Goal: Task Accomplishment & Management: Manage account settings

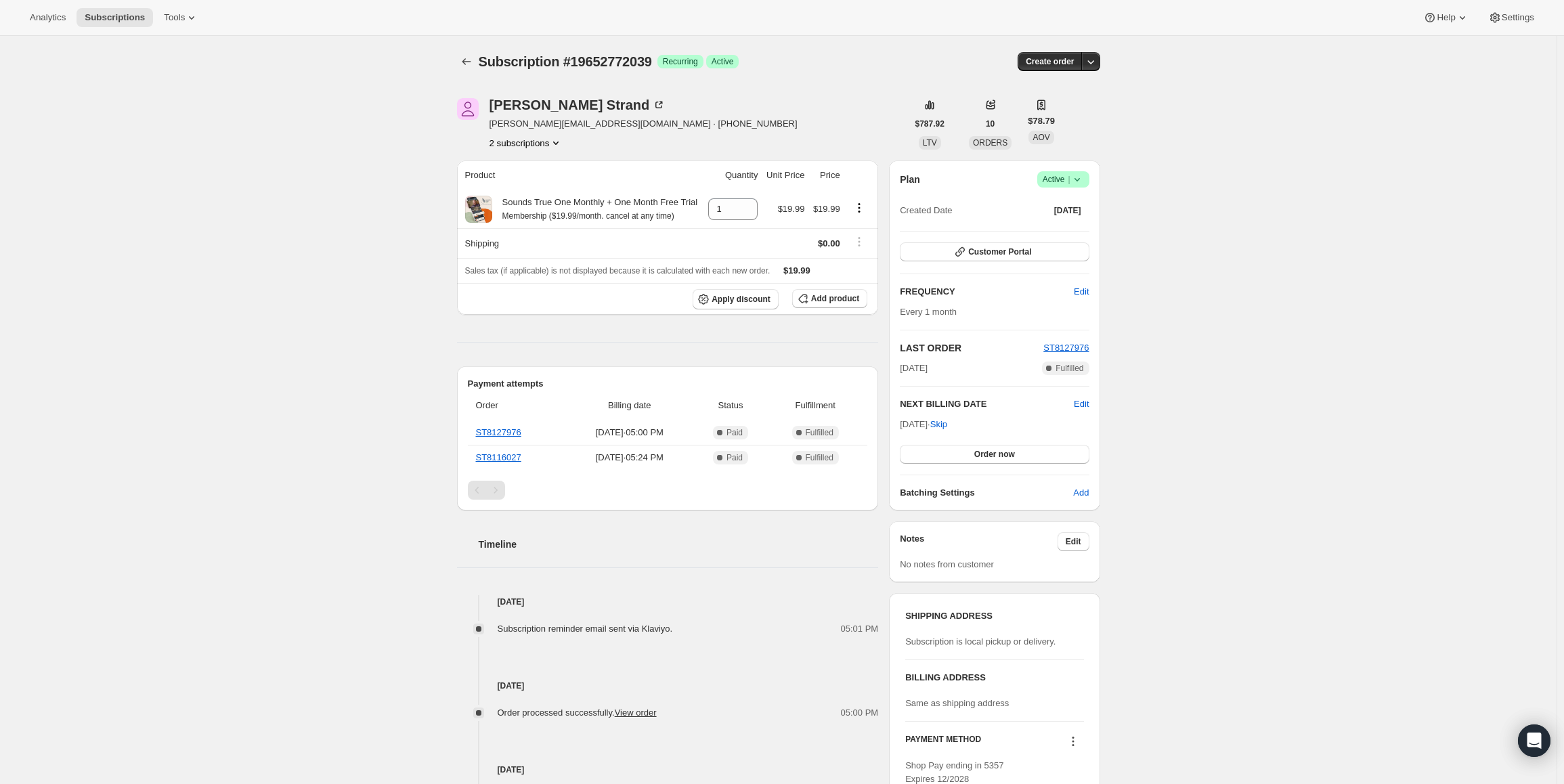
click at [1069, 174] on span "Active |" at bounding box center [1063, 179] width 42 height 14
drag, startPoint x: 903, startPoint y: 428, endPoint x: 950, endPoint y: 424, distance: 47.2
click at [950, 424] on div "Plan Success Active | Created Date Aug 14, 2025 Customer Portal FREQUENCY Edit …" at bounding box center [994, 335] width 210 height 350
copy span "Oct 14, 2025"
click at [1059, 182] on span "Active |" at bounding box center [1063, 179] width 42 height 14
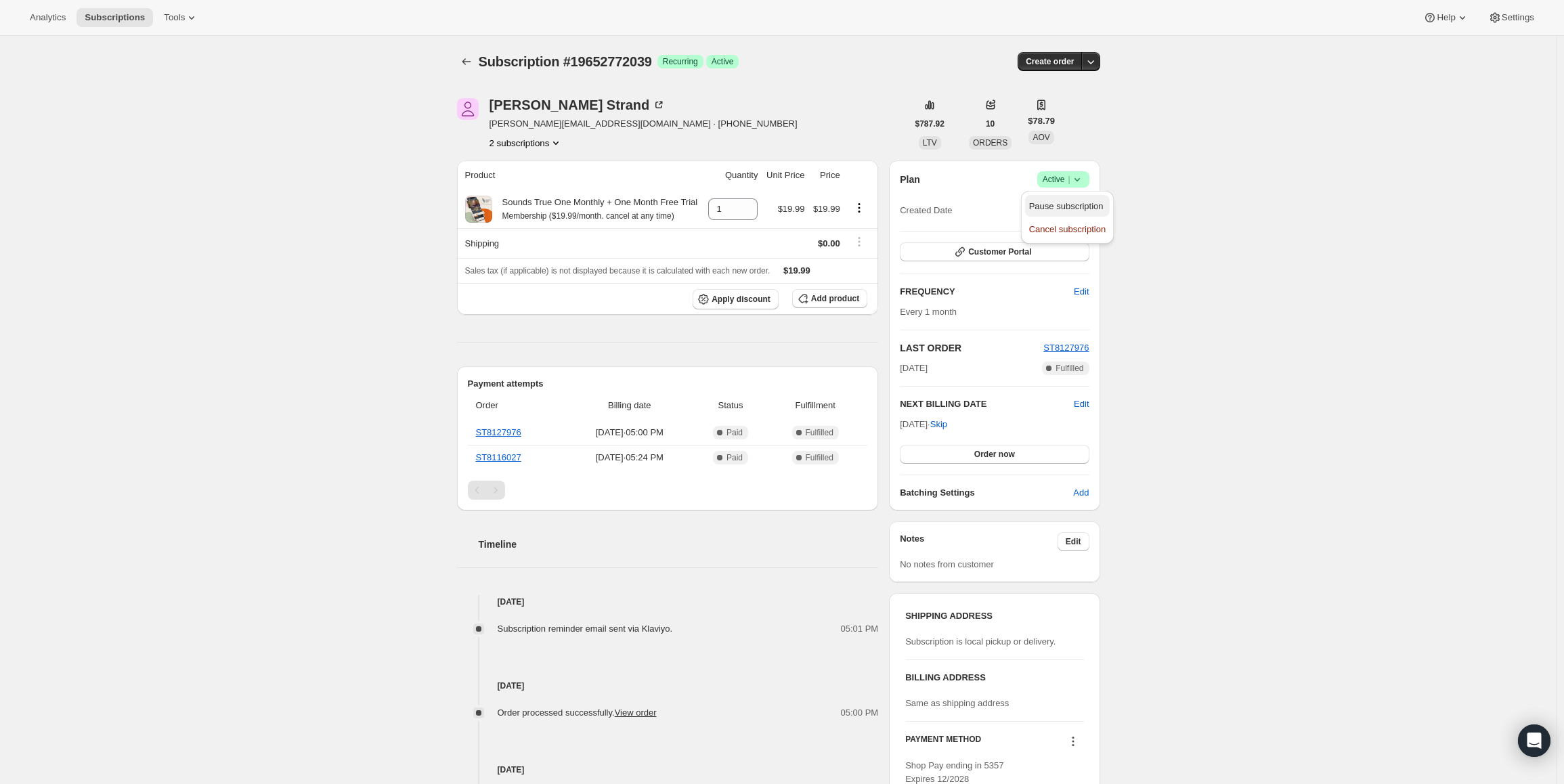
click at [1043, 201] on span "Pause subscription" at bounding box center [1066, 206] width 75 height 10
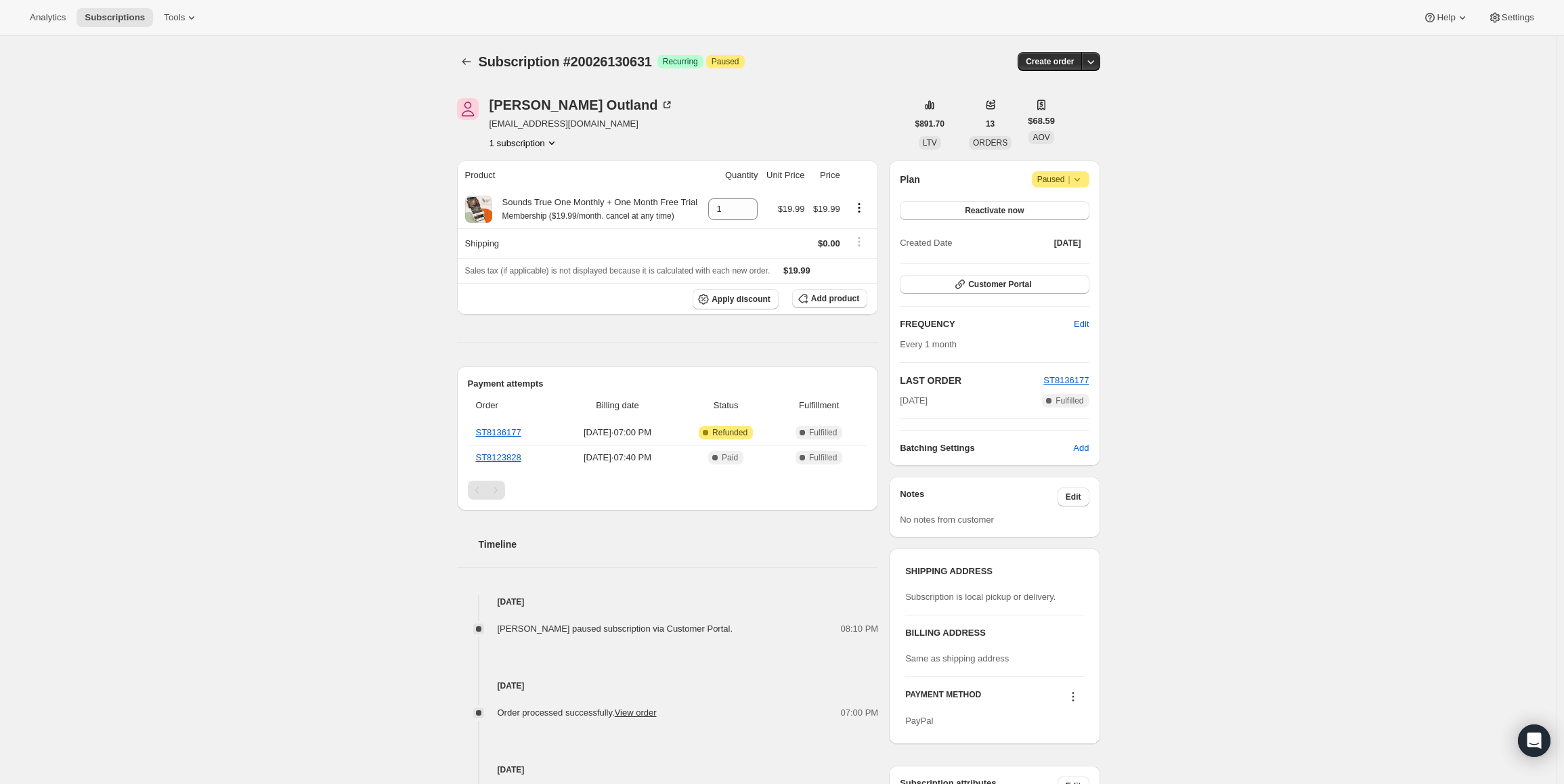
click at [1054, 166] on div "Plan Attention Paused | Reactivate now Created Date [DATE] Customer Portal FREQ…" at bounding box center [994, 312] width 210 height 305
click at [1054, 176] on span "Paused |" at bounding box center [1060, 179] width 47 height 14
click at [1051, 213] on span "Cancel subscription" at bounding box center [1065, 206] width 77 height 14
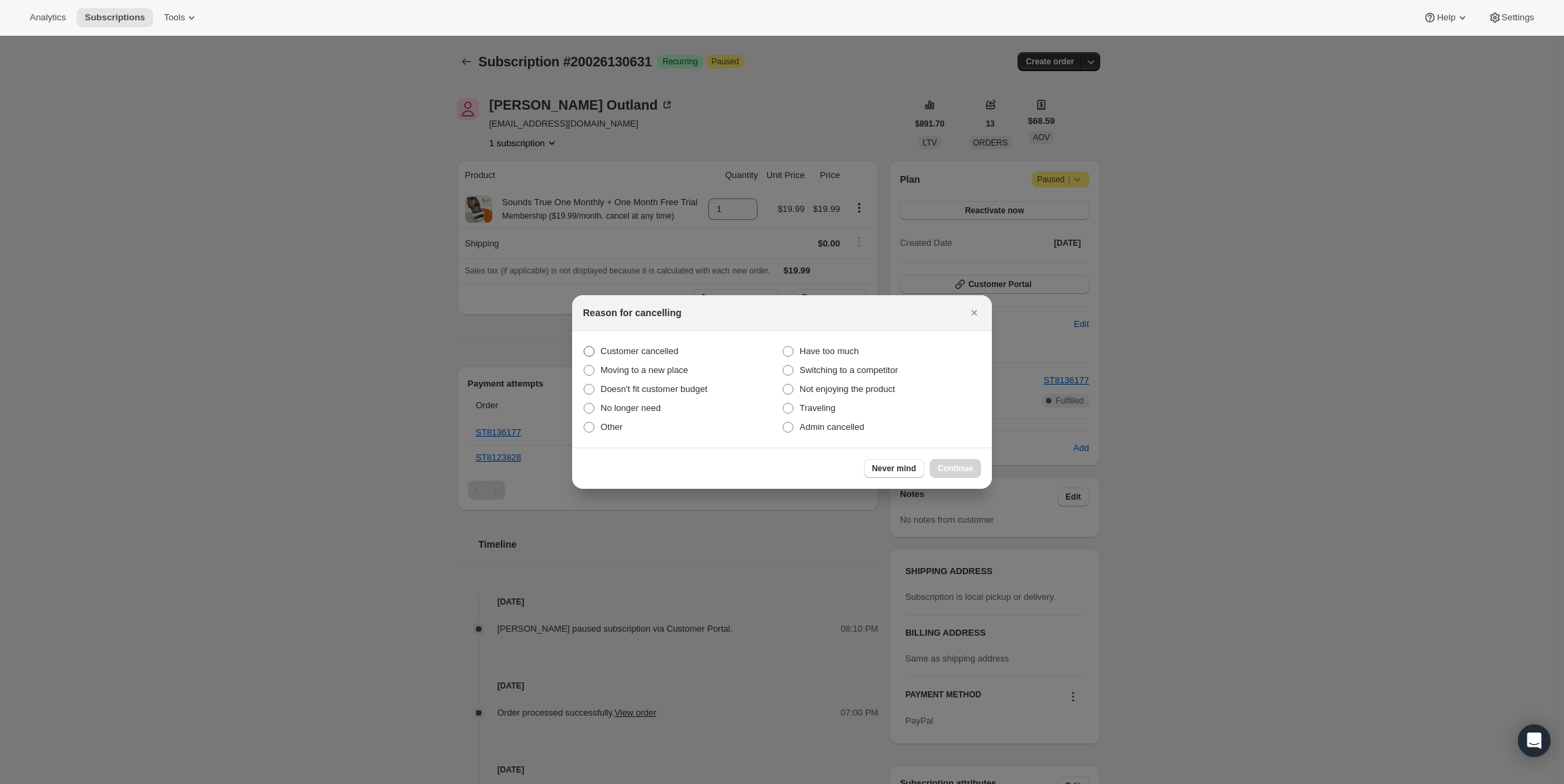
click at [622, 342] on label "Customer cancelled" at bounding box center [682, 351] width 199 height 19
click at [585, 346] on input "Customer cancelled" at bounding box center [584, 346] width 1 height 1
radio input "true"
drag, startPoint x: 982, startPoint y: 472, endPoint x: 934, endPoint y: 457, distance: 50.3
click at [967, 468] on div "Never mind Continue" at bounding box center [782, 468] width 420 height 42
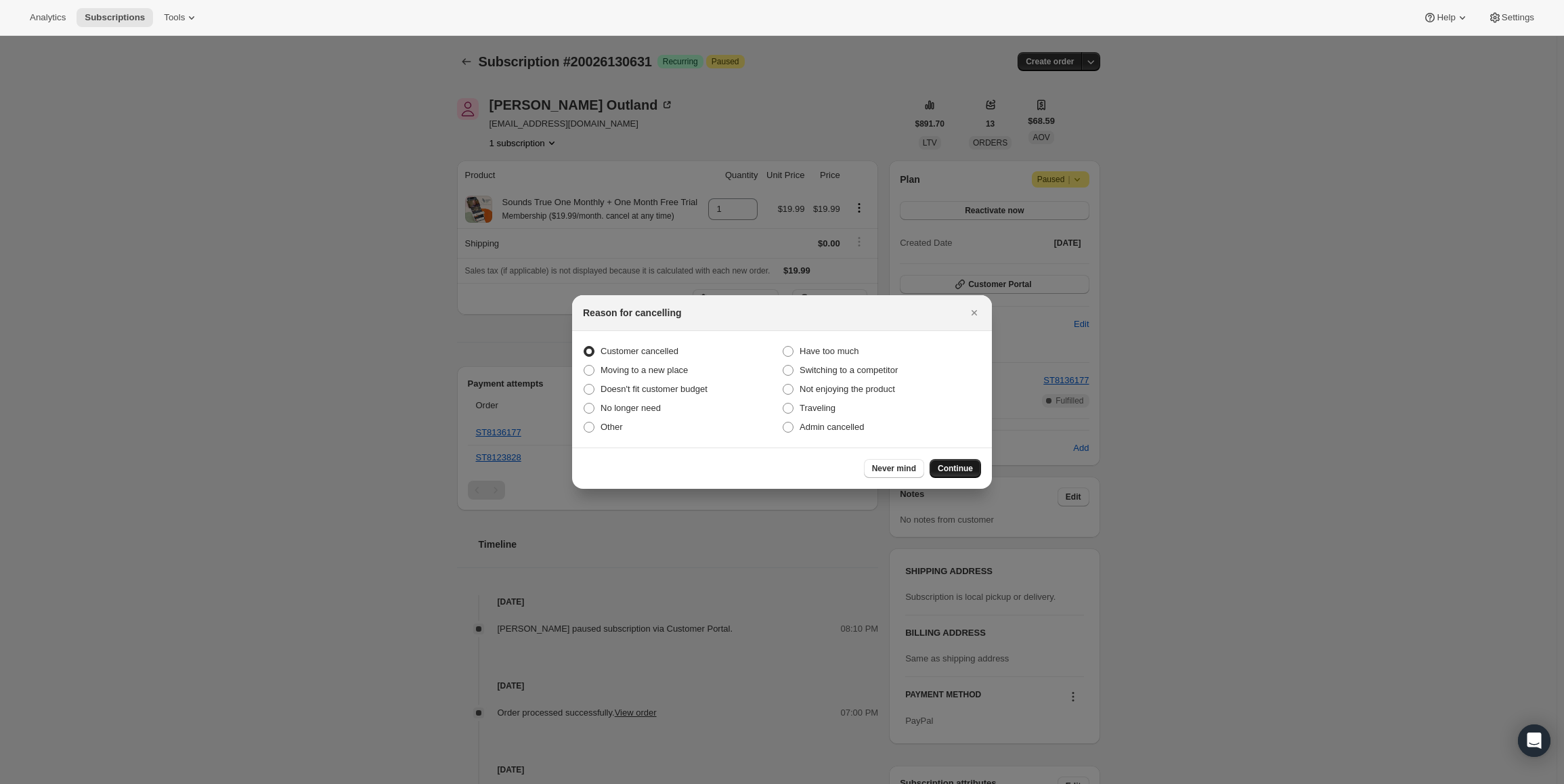
click at [931, 460] on div "Never mind Continue" at bounding box center [782, 468] width 420 height 42
click at [944, 471] on span "Continue" at bounding box center [955, 468] width 35 height 11
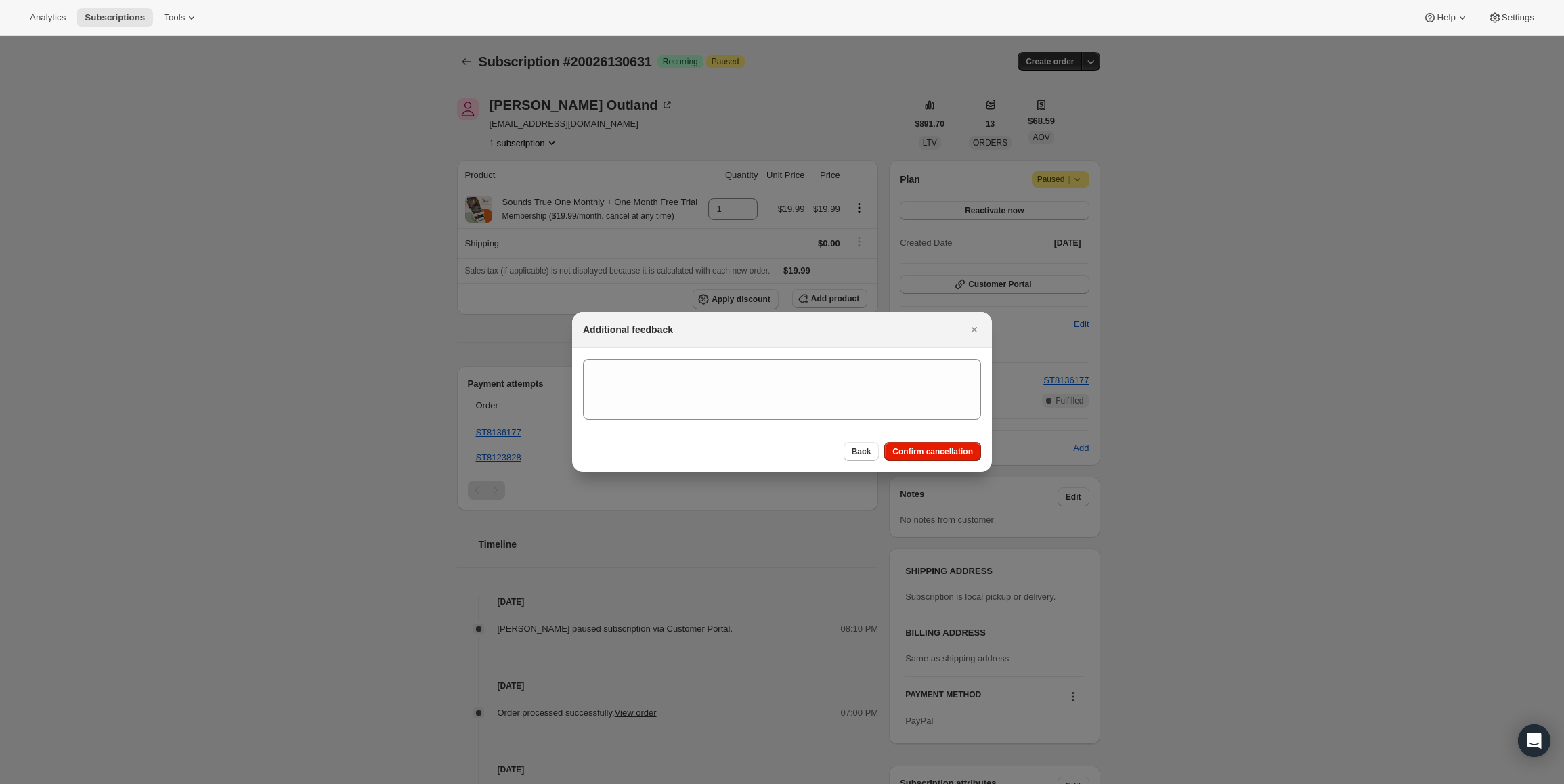
click at [944, 469] on div "Back Confirm cancellation" at bounding box center [782, 452] width 420 height 42
click at [943, 458] on button "Confirm cancellation" at bounding box center [932, 452] width 97 height 19
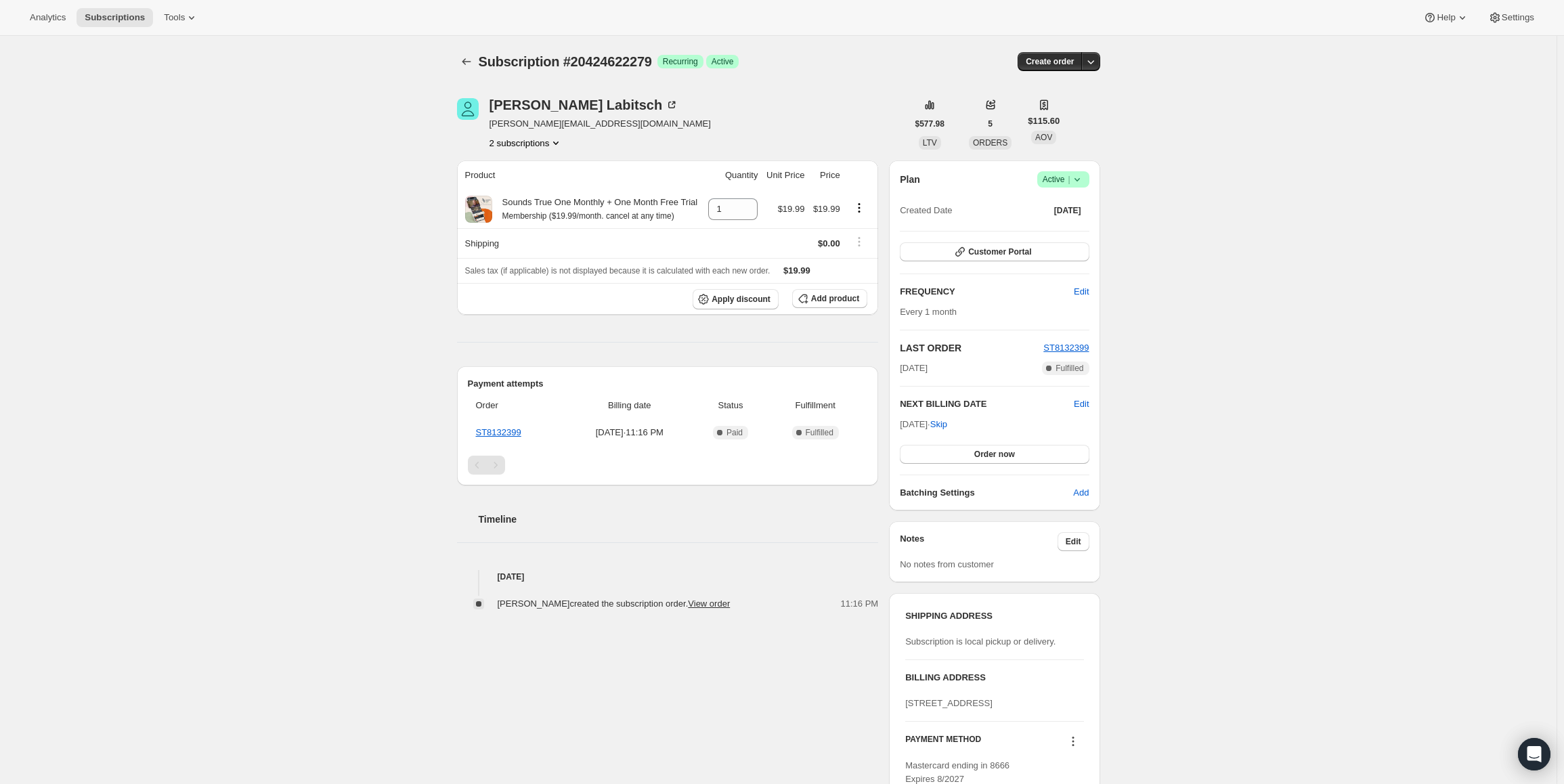
drag, startPoint x: 903, startPoint y: 423, endPoint x: 950, endPoint y: 422, distance: 47.0
click at [947, 422] on span "Oct 24, 2025 · Skip" at bounding box center [923, 424] width 47 height 10
copy span "Oct 24, 2025"
click at [1077, 180] on icon at bounding box center [1077, 179] width 14 height 14
click at [1048, 205] on span "Pause subscription" at bounding box center [1066, 206] width 75 height 10
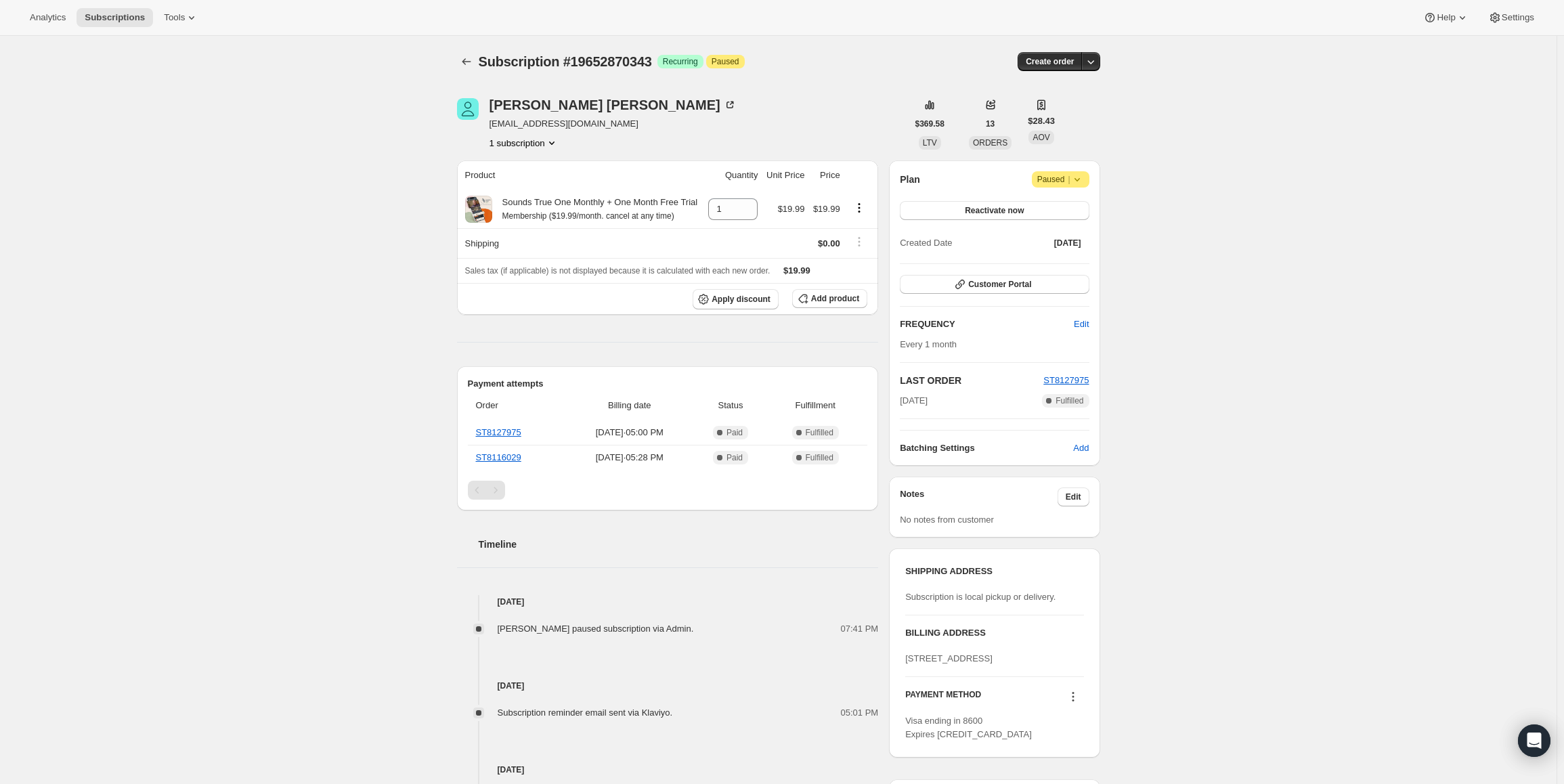
drag, startPoint x: 956, startPoint y: 403, endPoint x: 906, endPoint y: 405, distance: 50.0
click at [906, 405] on div "Sep 14, 2025 Complete Fulfilled" at bounding box center [994, 401] width 189 height 14
copy span "Sep 14, 2025"
click at [1050, 184] on span "Paused |" at bounding box center [1060, 179] width 47 height 14
